Goal: Task Accomplishment & Management: Manage account settings

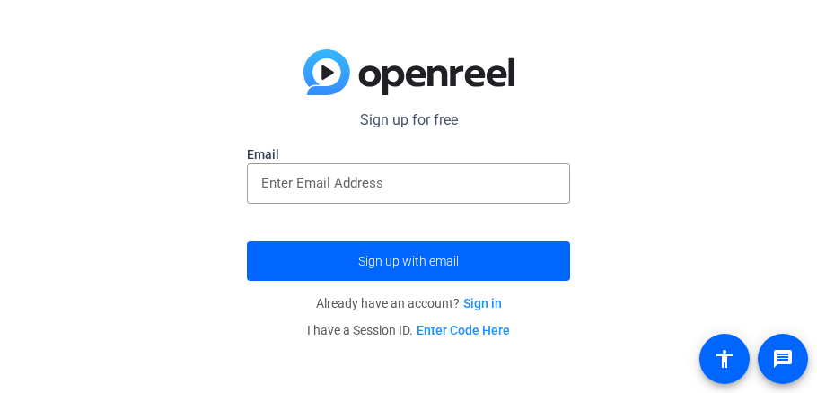
click at [489, 295] on p "Already have an account? Sign in" at bounding box center [408, 303] width 323 height 27
click at [486, 299] on link "Sign in" at bounding box center [482, 303] width 39 height 14
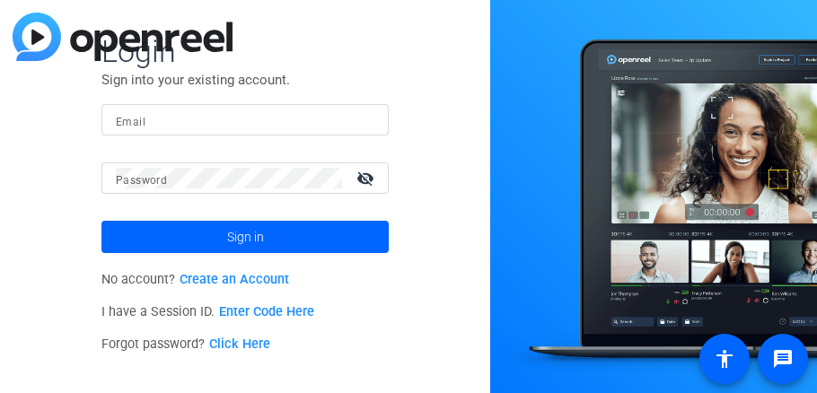
click at [263, 269] on p "No account? Create an Account" at bounding box center [244, 280] width 287 height 32
click at [263, 287] on link "Create an Account" at bounding box center [234, 279] width 109 height 15
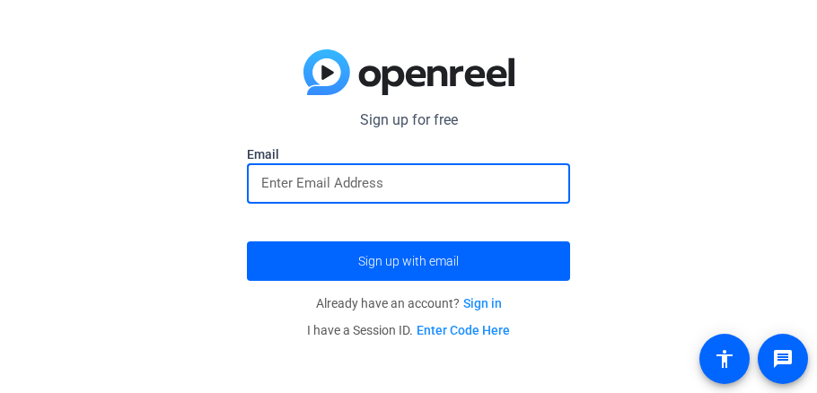
click at [320, 174] on input "email" at bounding box center [408, 183] width 294 height 22
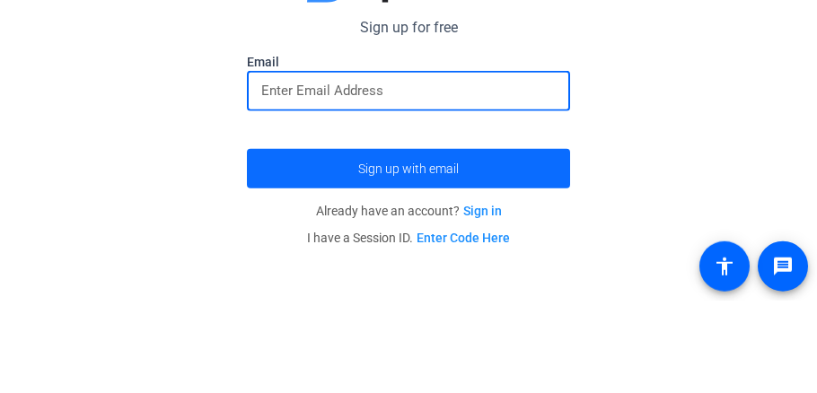
type input "u"
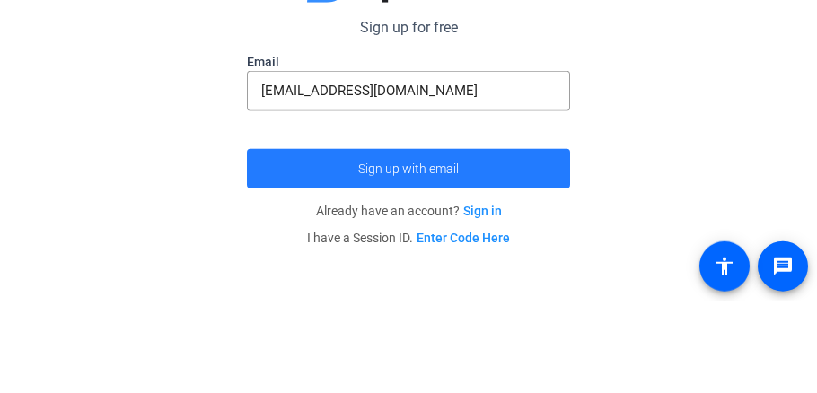
click at [448, 250] on span "submit" at bounding box center [408, 261] width 323 height 43
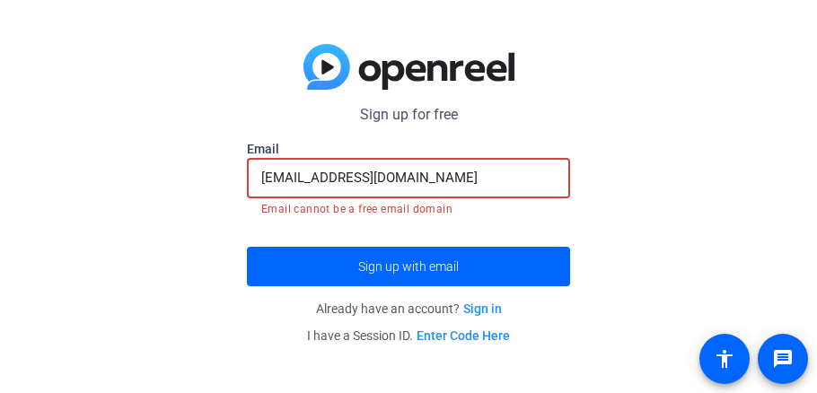
click at [421, 173] on input "[EMAIL_ADDRESS][DOMAIN_NAME]" at bounding box center [408, 178] width 294 height 22
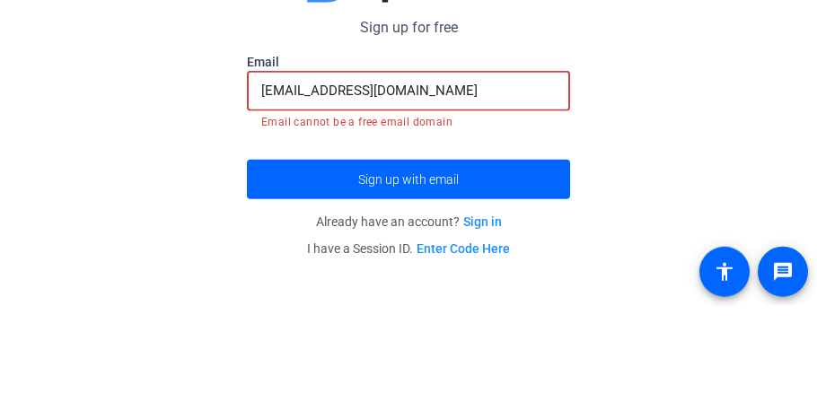
click at [421, 267] on span "Sign up with email" at bounding box center [408, 267] width 101 height 0
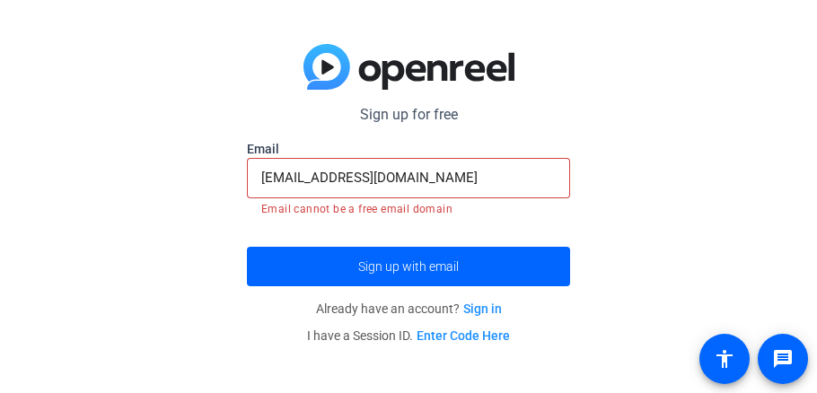
click at [433, 170] on input "[EMAIL_ADDRESS][DOMAIN_NAME]" at bounding box center [408, 178] width 294 height 22
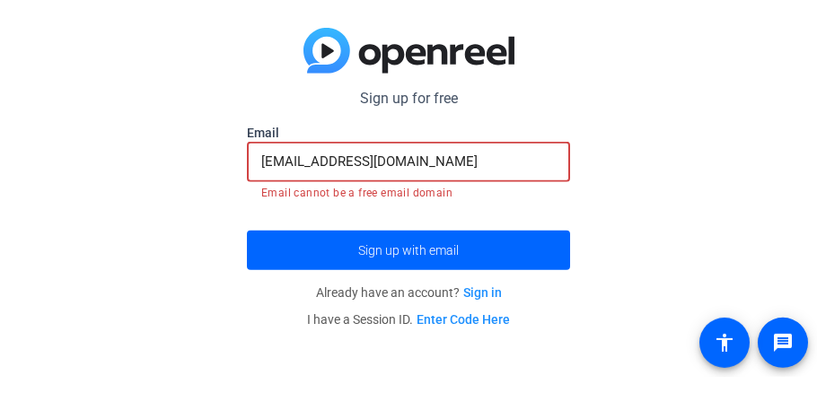
click at [433, 178] on input "[EMAIL_ADDRESS][DOMAIN_NAME]" at bounding box center [408, 178] width 294 height 22
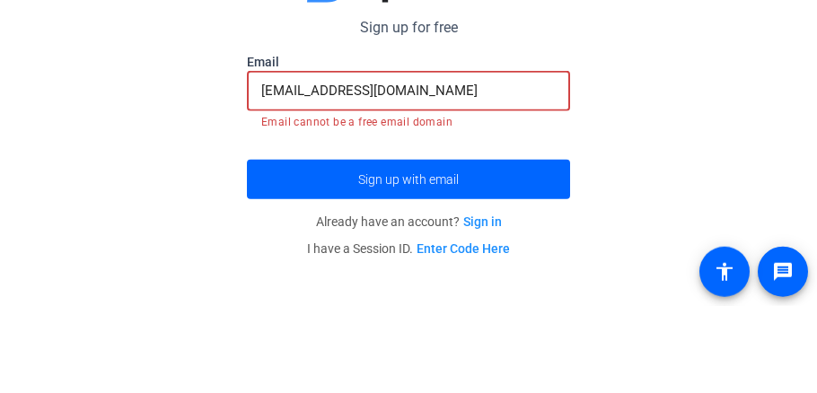
click at [435, 174] on input "[EMAIL_ADDRESS][DOMAIN_NAME]" at bounding box center [408, 178] width 294 height 22
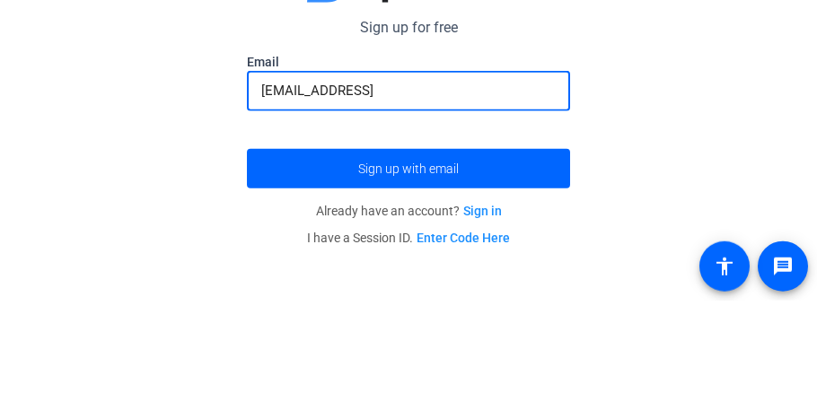
drag, startPoint x: 415, startPoint y: 181, endPoint x: 231, endPoint y: 232, distance: 190.7
click at [231, 232] on div "Sign up for free [EMAIL_ADDRESS][DOMAIN_NAME] Email [EMAIL_ADDRESS] Sign up wit…" at bounding box center [408, 196] width 817 height 393
click at [357, 183] on input "danlemke300" at bounding box center [408, 183] width 294 height 22
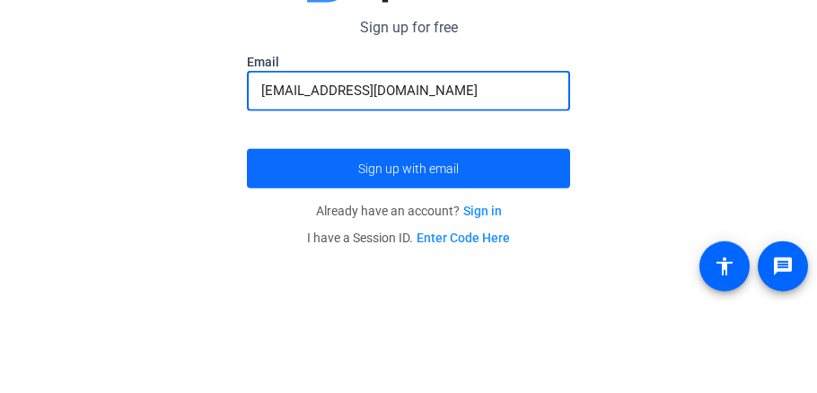
type input "[EMAIL_ADDRESS][DOMAIN_NAME]"
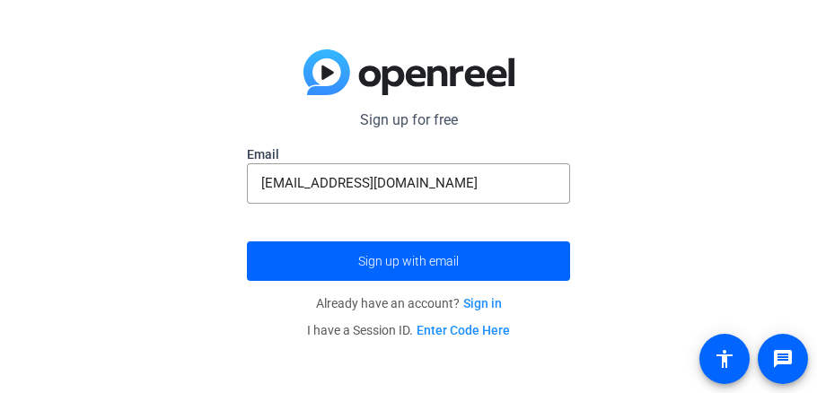
drag, startPoint x: 393, startPoint y: 248, endPoint x: 392, endPoint y: 154, distance: 93.3
click at [392, 154] on form "Sign up for free [EMAIL_ADDRESS][DOMAIN_NAME] Email [EMAIL_ADDRESS][DOMAIN_NAME…" at bounding box center [408, 194] width 323 height 171
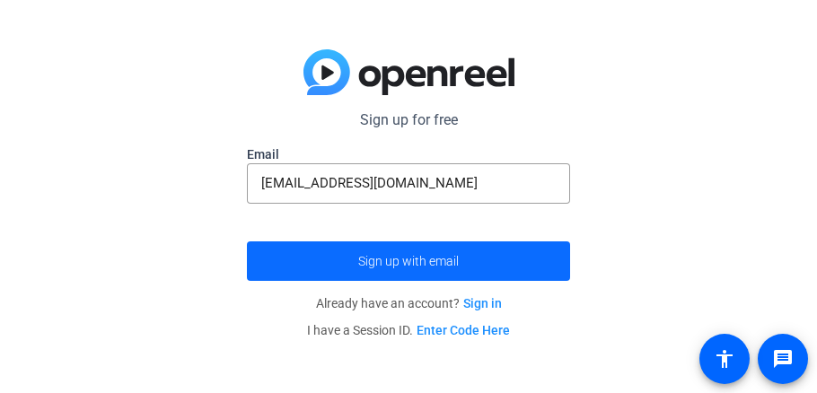
click at [397, 253] on span "submit" at bounding box center [408, 261] width 323 height 43
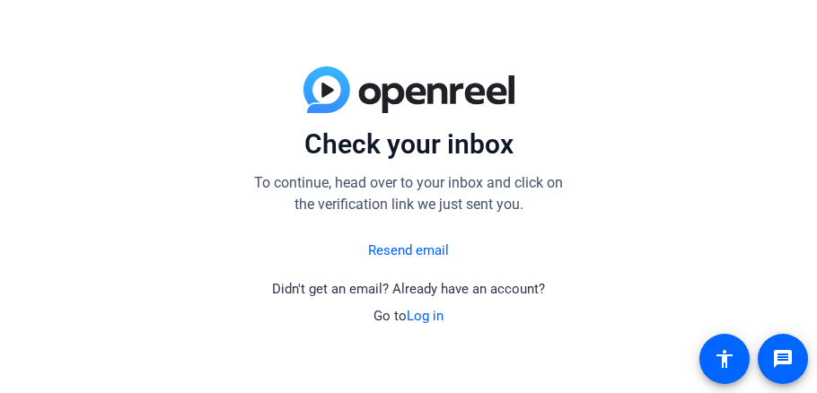
click at [436, 315] on link "Log in" at bounding box center [425, 316] width 37 height 16
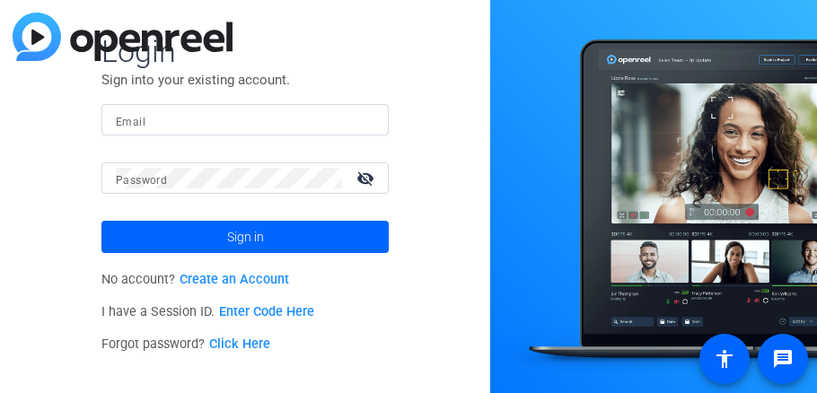
click at [272, 116] on input "Email" at bounding box center [245, 120] width 258 height 22
click at [276, 119] on input "Email" at bounding box center [245, 120] width 258 height 22
type input "[EMAIL_ADDRESS][DOMAIN_NAME]"
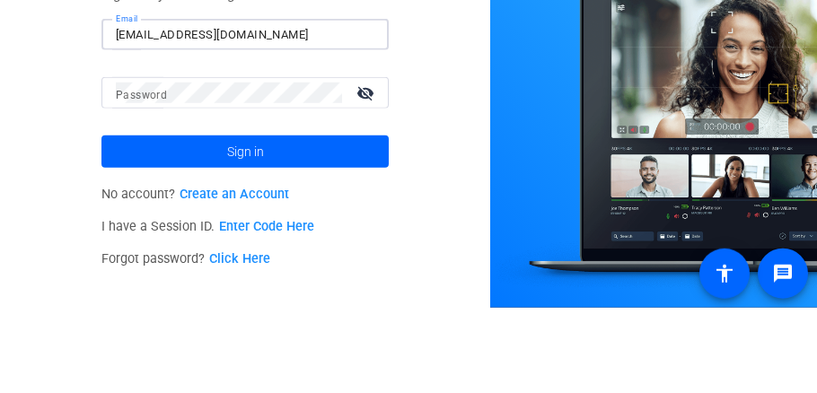
click at [281, 123] on input "[EMAIL_ADDRESS][DOMAIN_NAME]" at bounding box center [245, 120] width 258 height 22
click at [220, 126] on input "Email" at bounding box center [245, 120] width 258 height 22
type input "[EMAIL_ADDRESS][DOMAIN_NAME]"
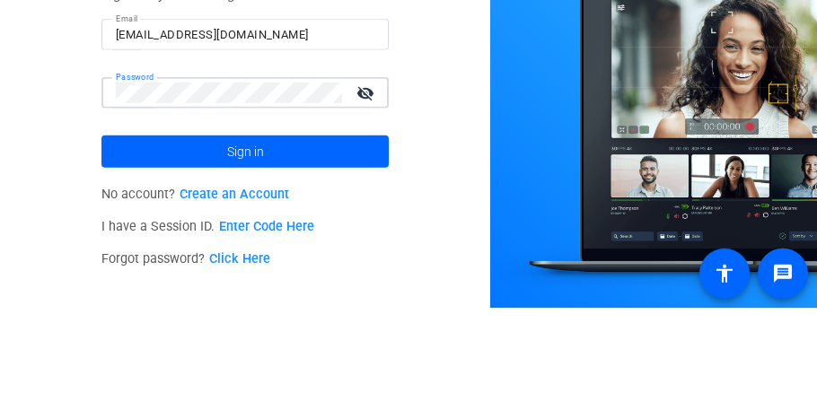
click at [364, 176] on mat-icon "visibility_off" at bounding box center [367, 178] width 43 height 26
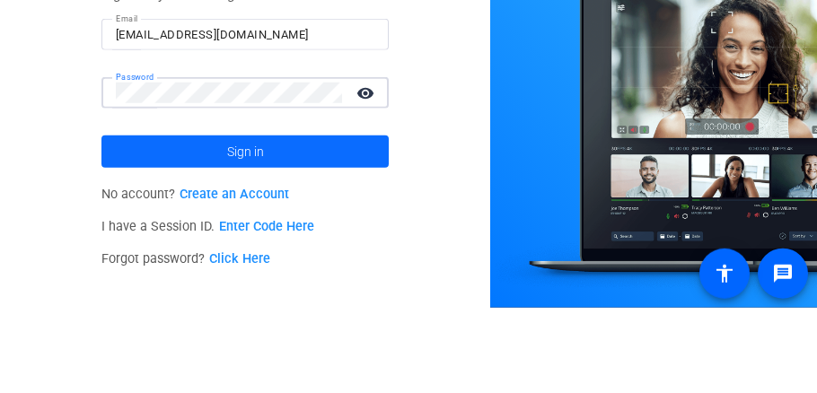
click at [331, 232] on span at bounding box center [244, 236] width 287 height 43
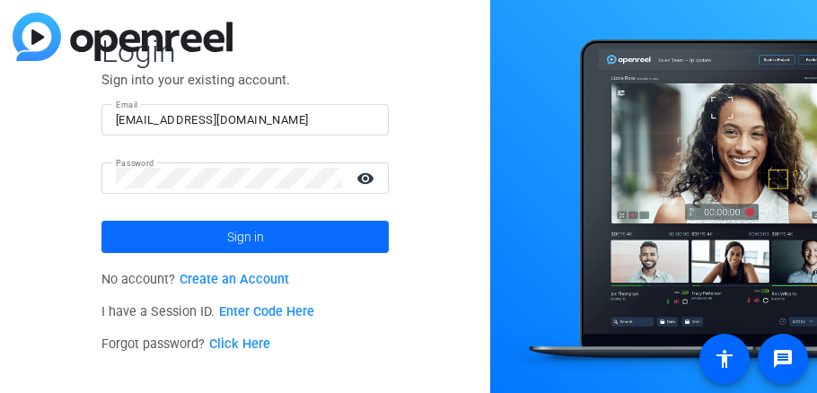
click at [304, 234] on span at bounding box center [244, 236] width 287 height 43
